Goal: Download file/media

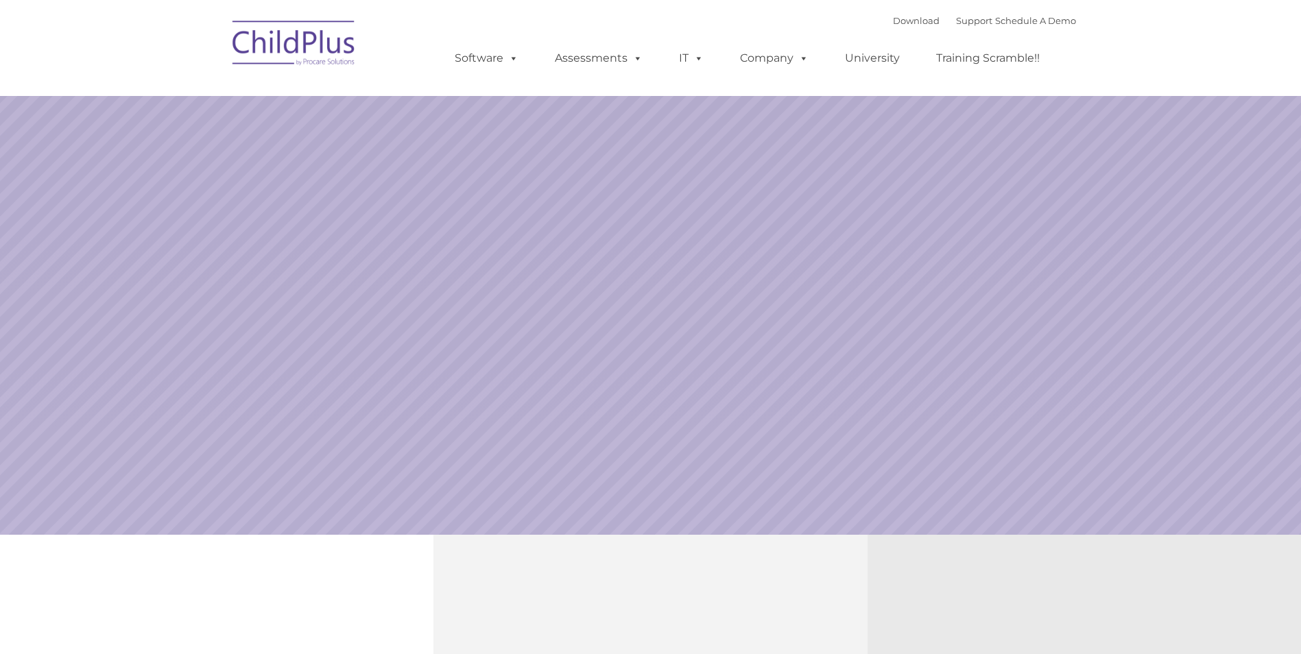
select select "MEDIUM"
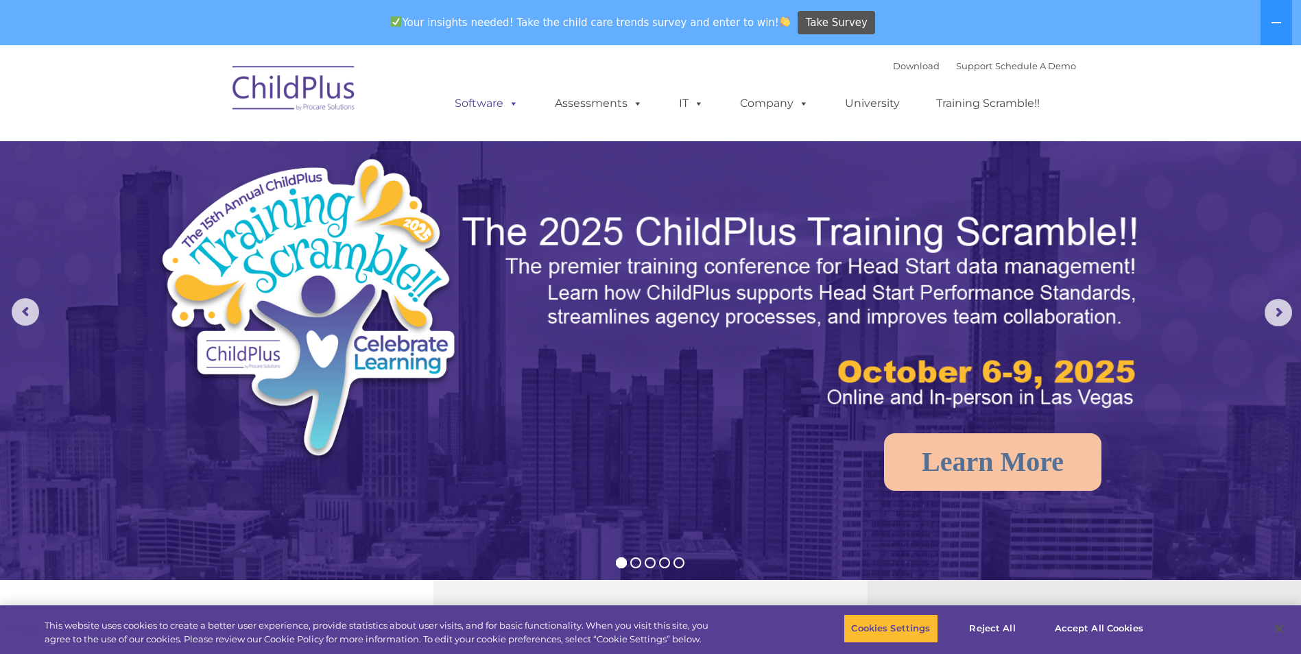
click at [518, 99] on span at bounding box center [511, 103] width 15 height 13
click at [515, 102] on span at bounding box center [511, 103] width 15 height 13
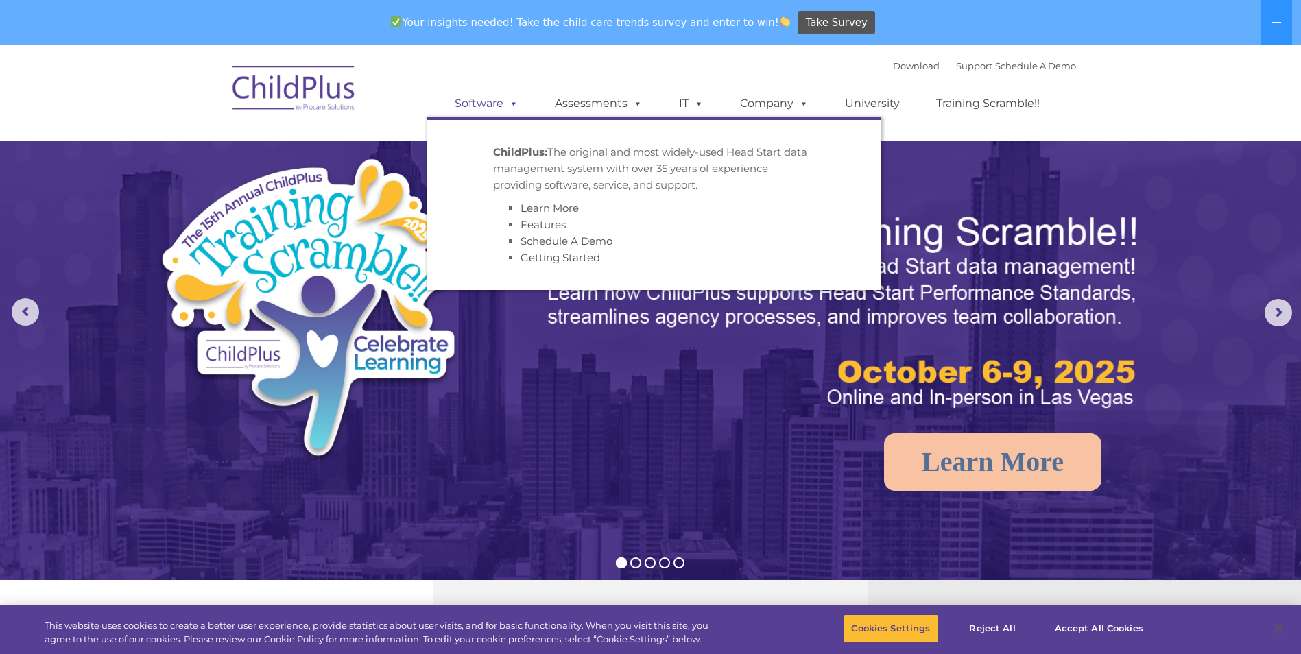
click at [532, 99] on link "Software" at bounding box center [486, 103] width 91 height 27
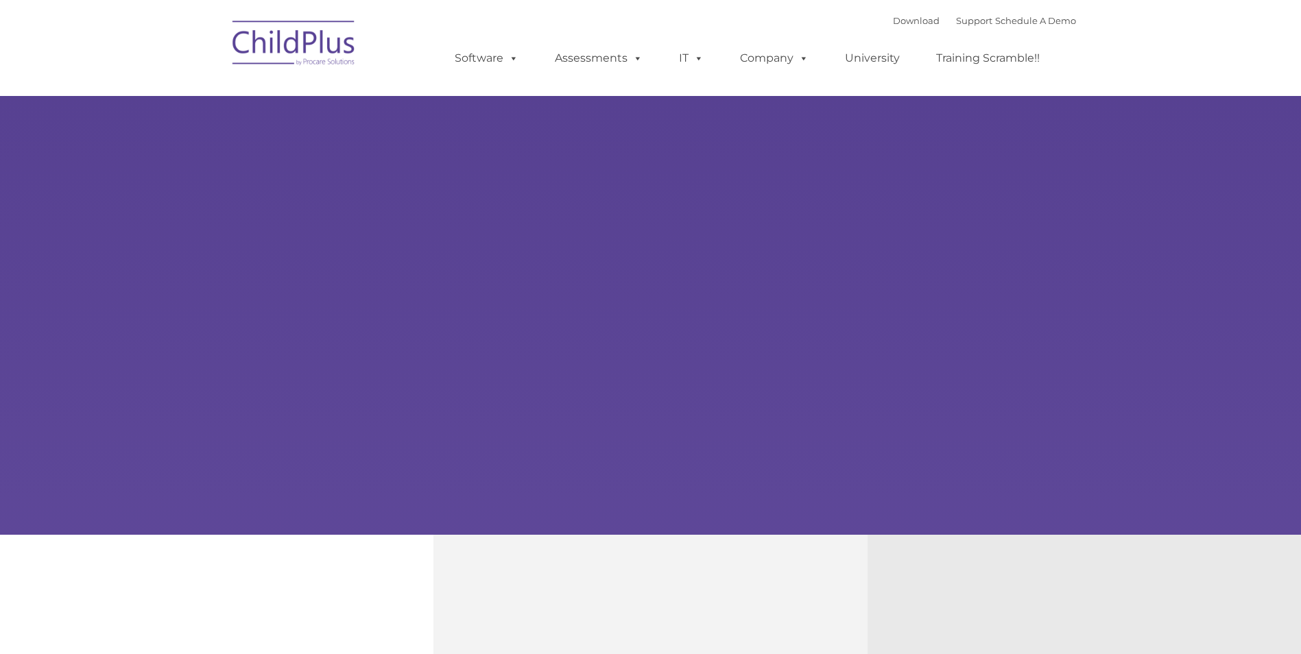
type input ""
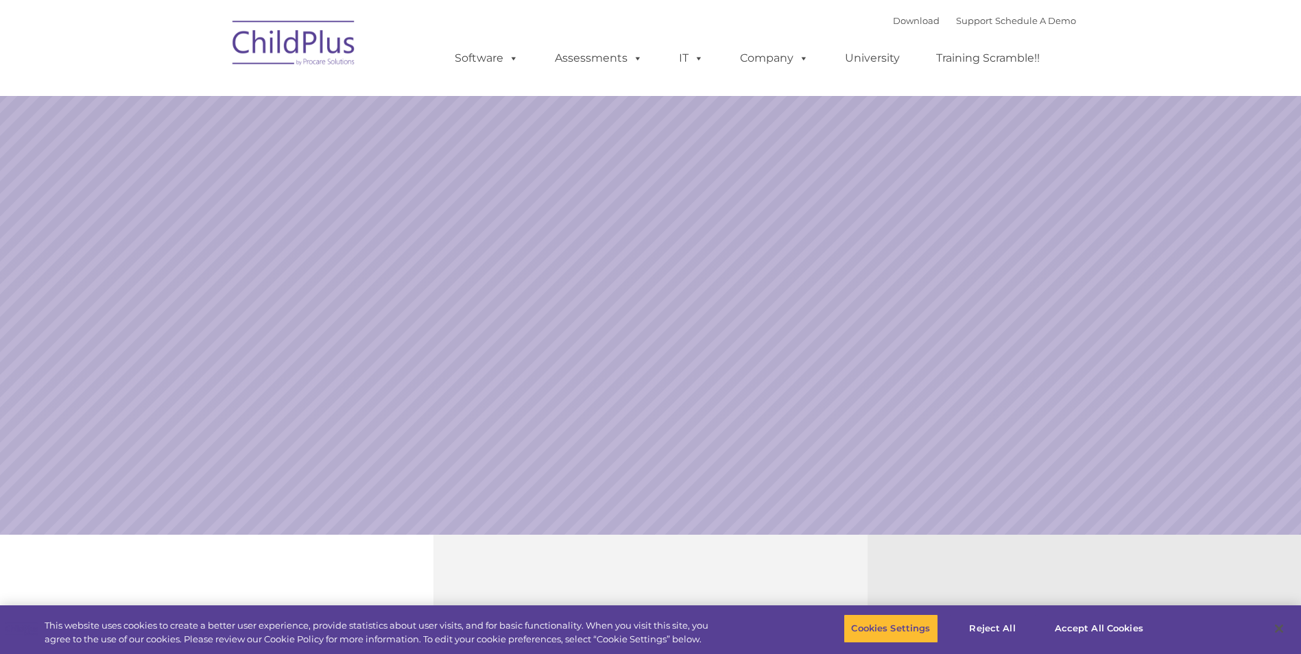
select select "MEDIUM"
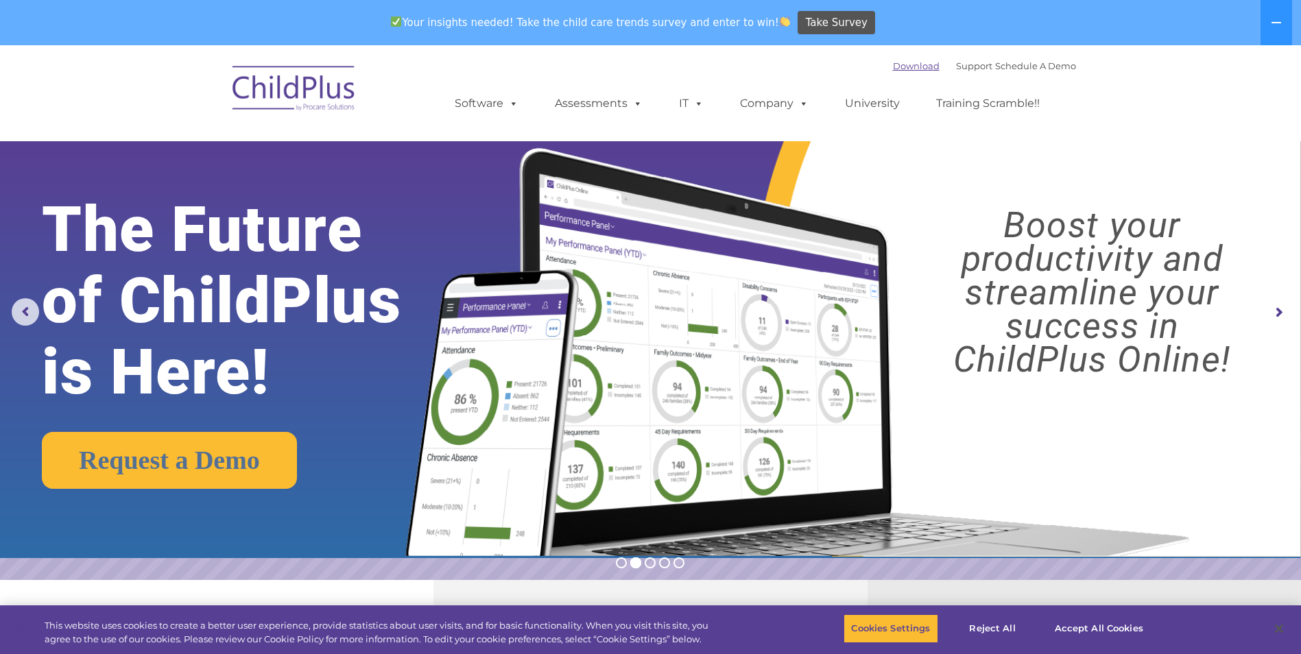
click at [909, 61] on link "Download" at bounding box center [916, 65] width 47 height 11
